Goal: Use online tool/utility: Utilize a website feature to perform a specific function

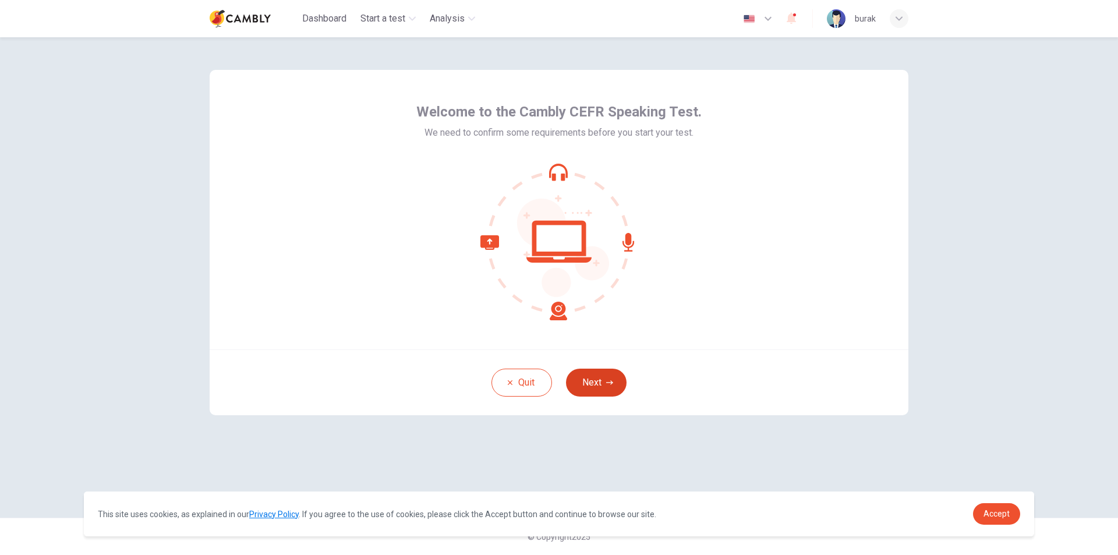
click at [603, 391] on button "Next" at bounding box center [596, 383] width 61 height 28
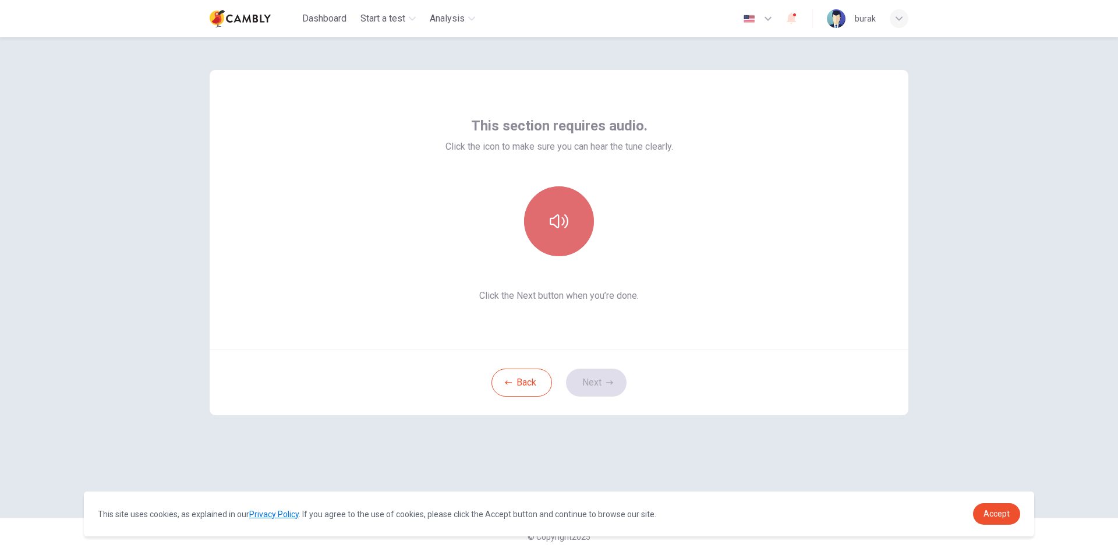
click at [552, 232] on button "button" at bounding box center [559, 221] width 70 height 70
click at [610, 380] on icon "button" at bounding box center [609, 382] width 7 height 7
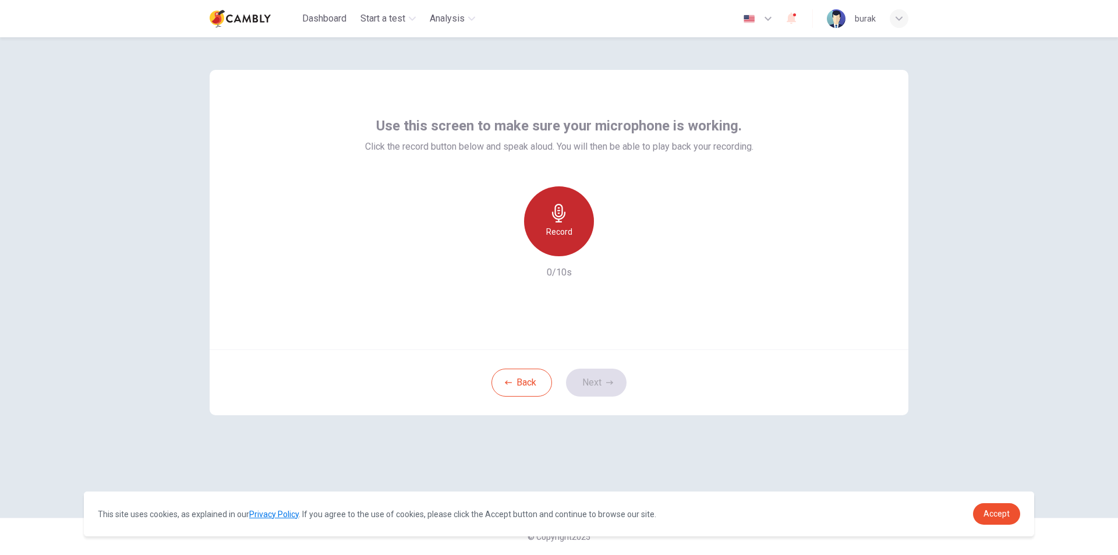
click at [567, 225] on h6 "Record" at bounding box center [559, 232] width 26 height 14
click at [613, 384] on button "Next" at bounding box center [596, 383] width 61 height 28
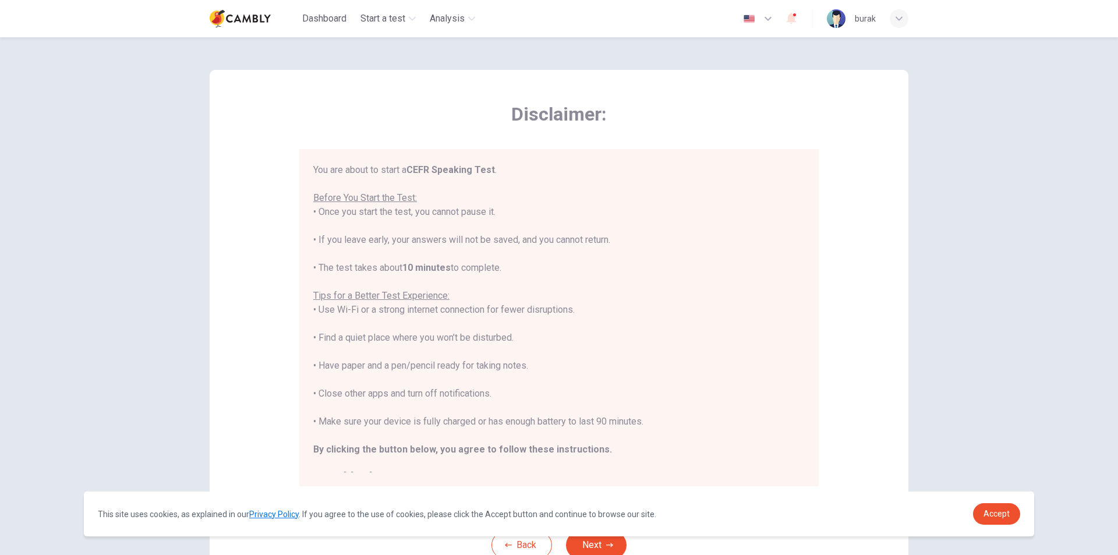
scroll to position [13, 0]
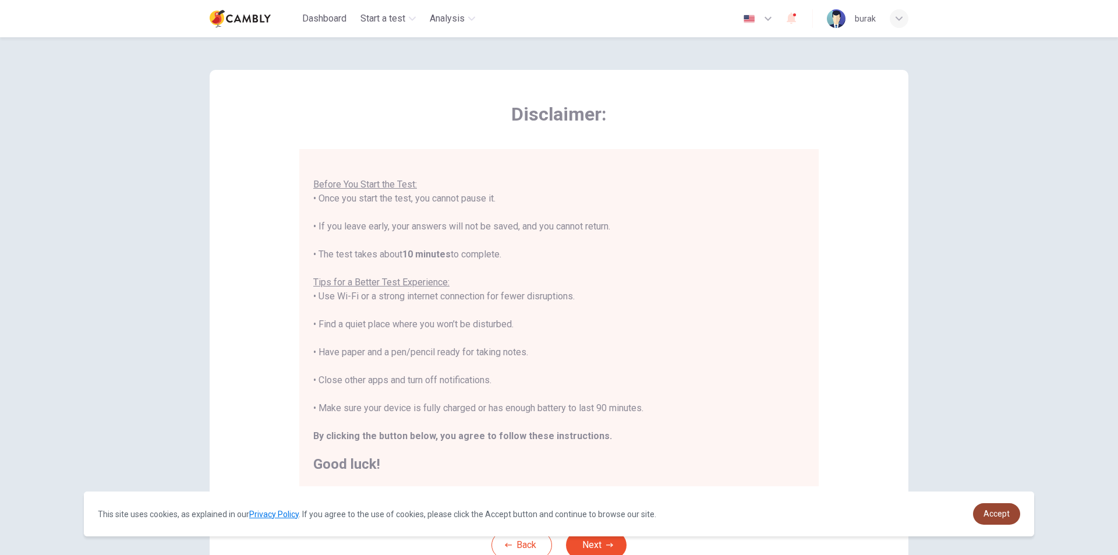
click at [989, 514] on span "Accept" at bounding box center [996, 513] width 26 height 9
click at [998, 511] on span "Accept" at bounding box center [996, 513] width 26 height 9
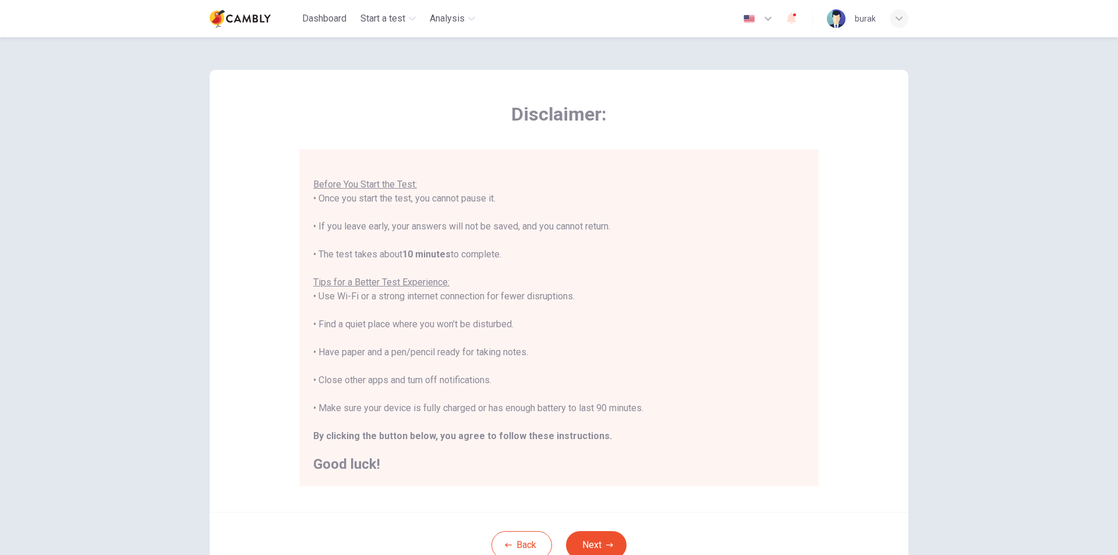
scroll to position [93, 0]
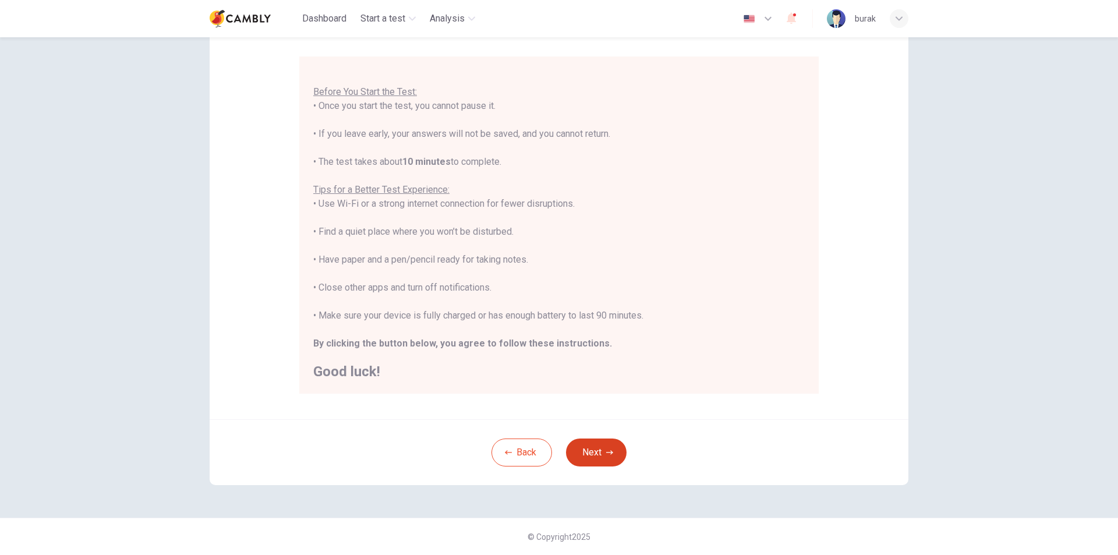
click at [598, 444] on button "Next" at bounding box center [596, 452] width 61 height 28
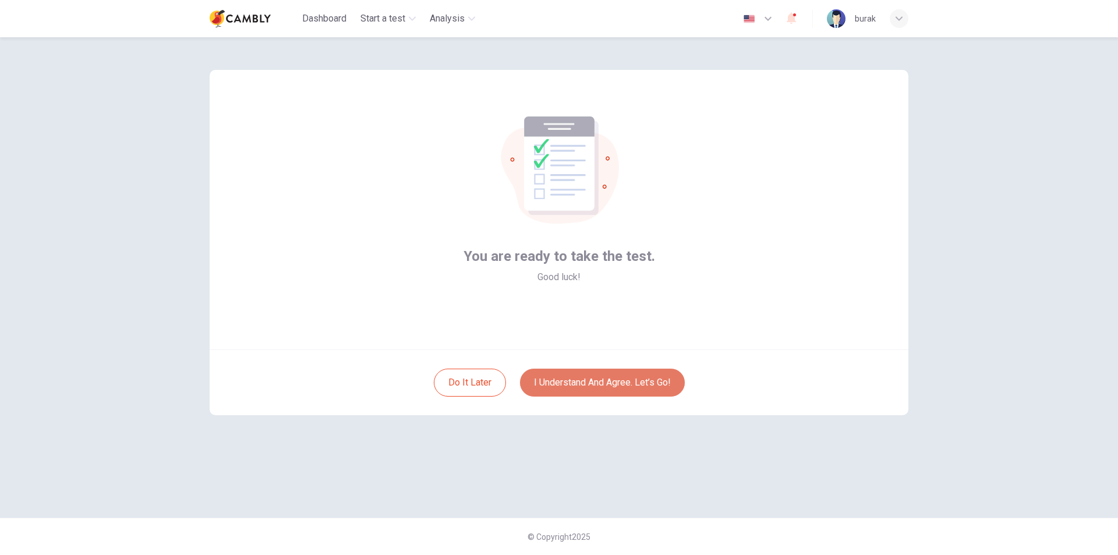
click at [601, 381] on button "I understand and agree. Let’s go!" at bounding box center [602, 383] width 165 height 28
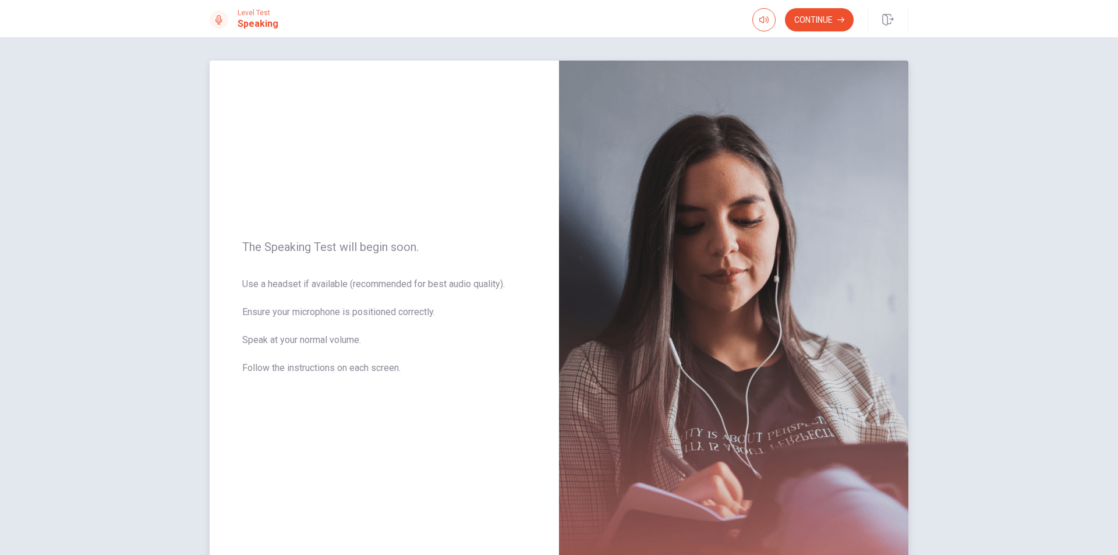
scroll to position [74, 0]
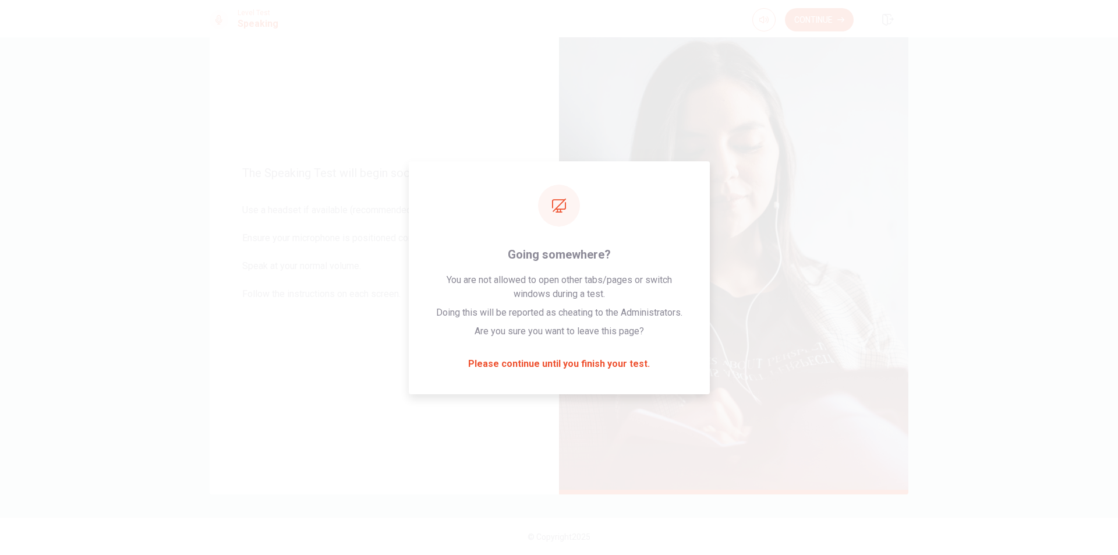
click at [847, 19] on button "Continue" at bounding box center [819, 19] width 69 height 23
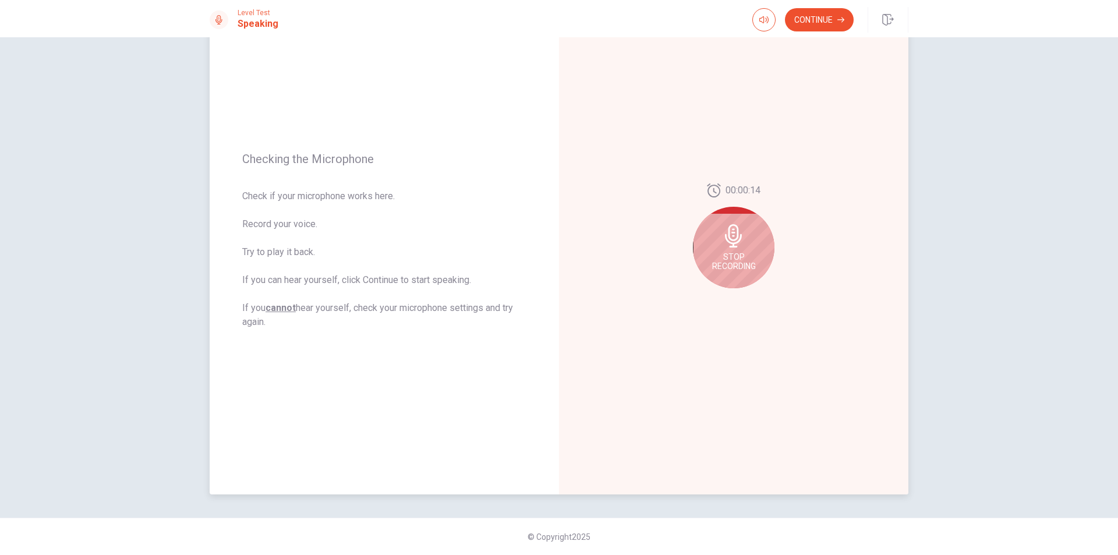
click at [745, 245] on div "Stop Recording" at bounding box center [734, 248] width 82 height 82
click at [745, 295] on icon "Play Audio" at bounding box center [746, 297] width 7 height 7
click at [739, 222] on div at bounding box center [734, 240] width 82 height 82
click at [741, 306] on div "00:00:14" at bounding box center [733, 241] width 349 height 508
click at [746, 292] on button "Play Audio" at bounding box center [746, 297] width 16 height 16
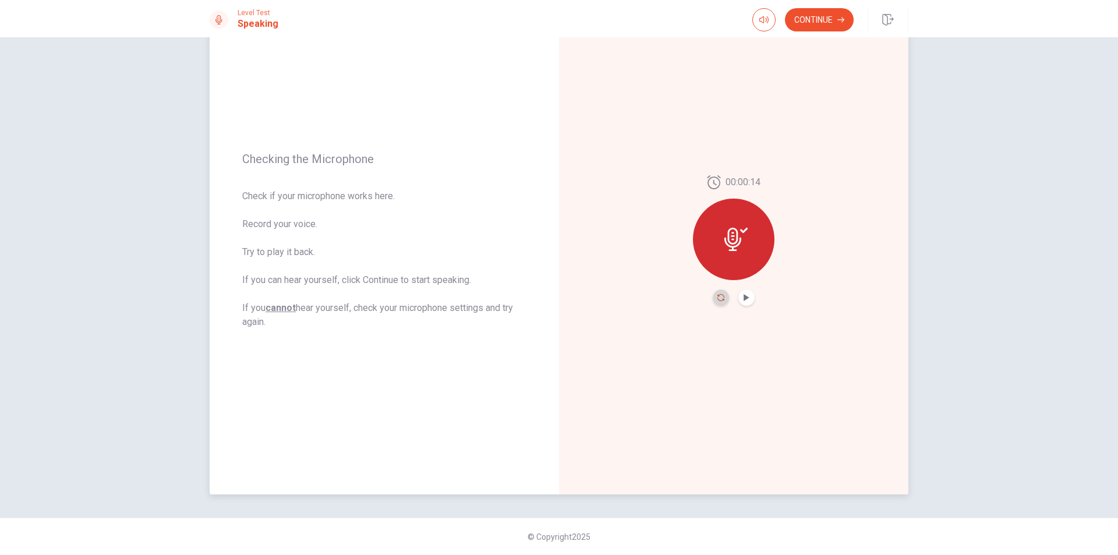
click at [717, 297] on icon "Record Again" at bounding box center [720, 297] width 7 height 7
click at [740, 245] on icon at bounding box center [733, 235] width 23 height 23
click at [721, 296] on icon "Record Again" at bounding box center [720, 297] width 7 height 7
click at [752, 262] on span "Stop Recording" at bounding box center [734, 261] width 44 height 19
click at [754, 296] on div "00:00:12" at bounding box center [734, 240] width 82 height 130
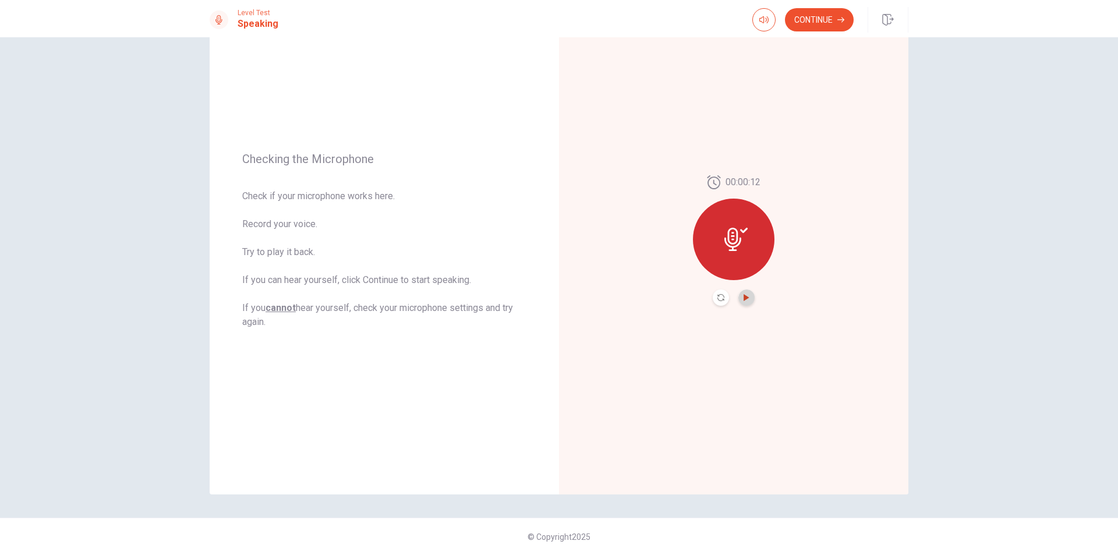
click at [743, 297] on icon "Play Audio" at bounding box center [745, 297] width 5 height 7
click at [827, 23] on button "Continue" at bounding box center [819, 19] width 69 height 23
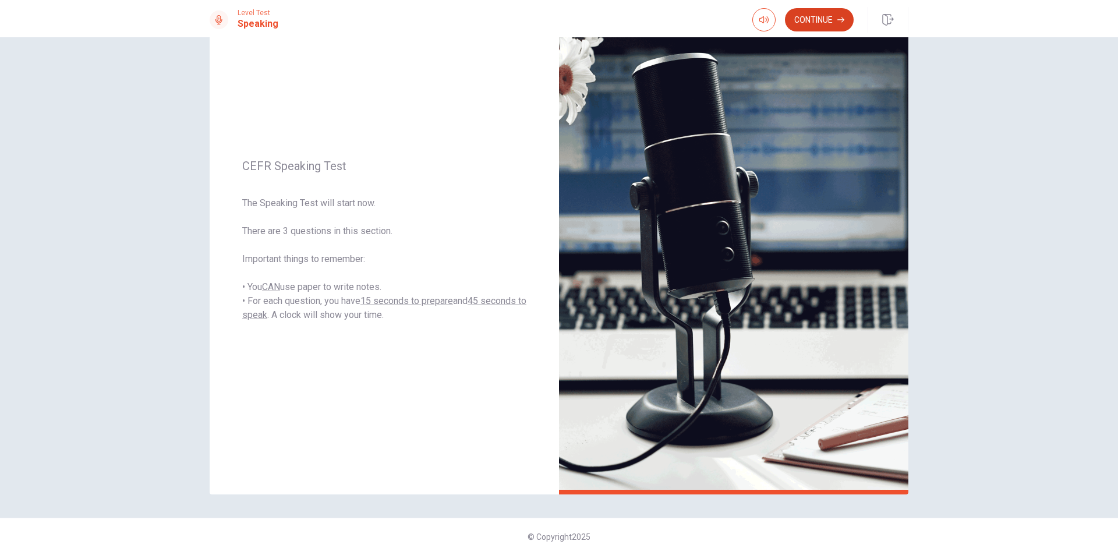
click at [823, 16] on button "Continue" at bounding box center [819, 19] width 69 height 23
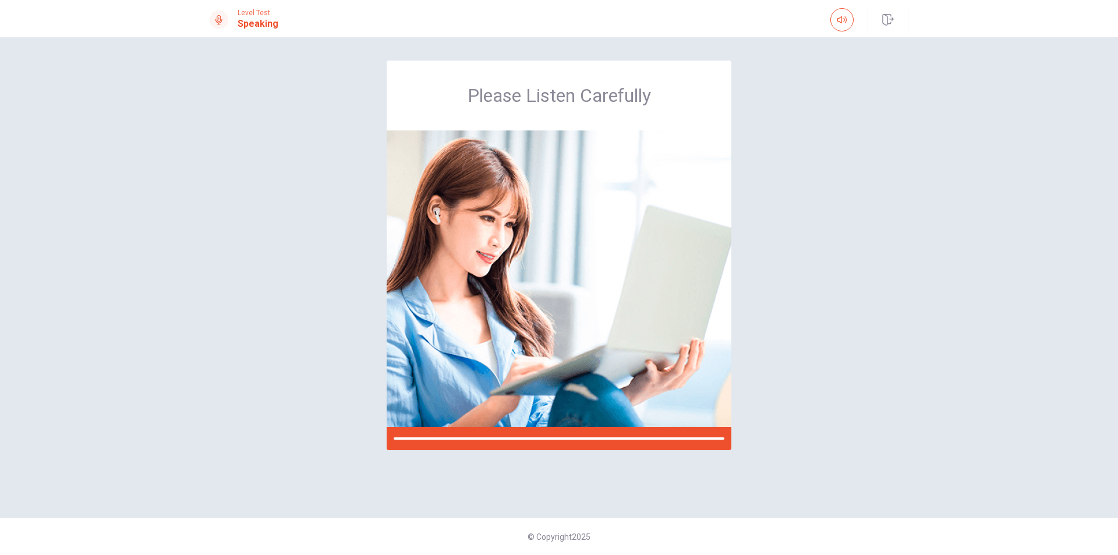
scroll to position [0, 0]
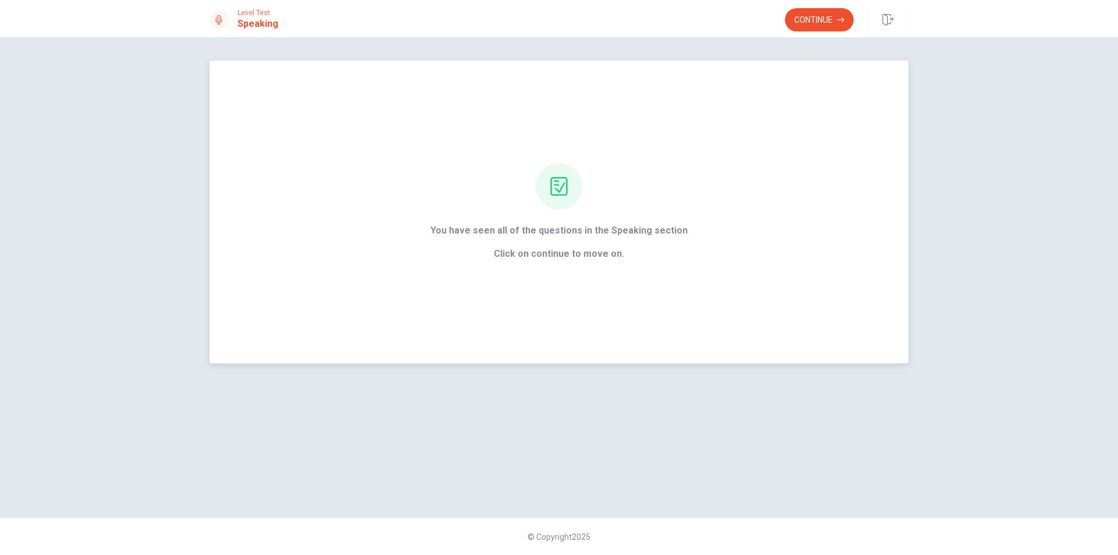
click at [768, 286] on div "You have seen all of the questions in the Speaking section Click on continue to…" at bounding box center [559, 212] width 699 height 303
click at [591, 253] on span "Click on continue to move on." at bounding box center [558, 254] width 257 height 14
click at [547, 173] on div at bounding box center [559, 186] width 47 height 47
click at [801, 15] on button "Continue" at bounding box center [819, 19] width 69 height 23
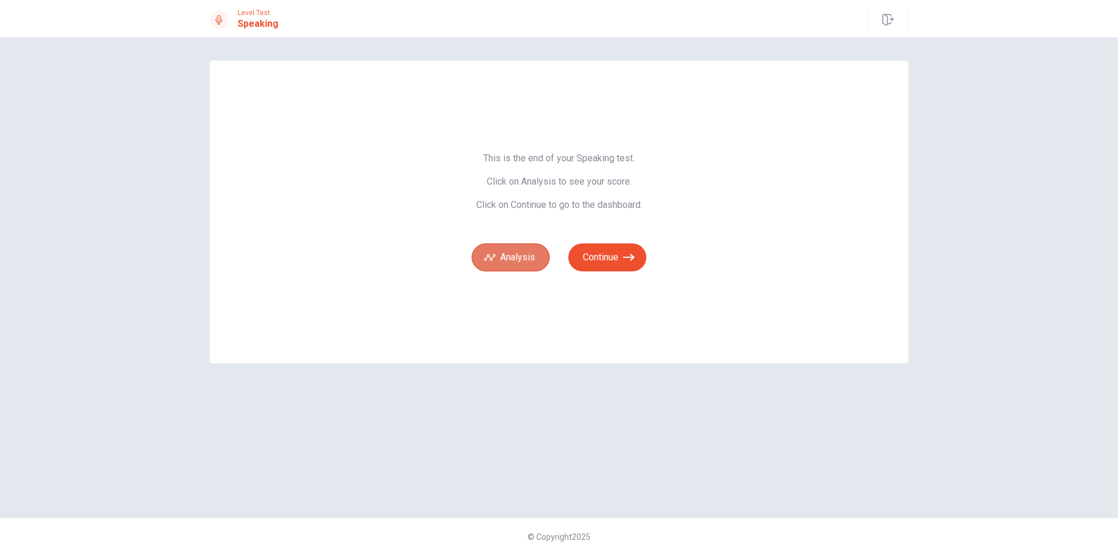
click at [520, 257] on button "Analysis" at bounding box center [511, 257] width 78 height 28
